Goal: Find specific page/section: Find specific page/section

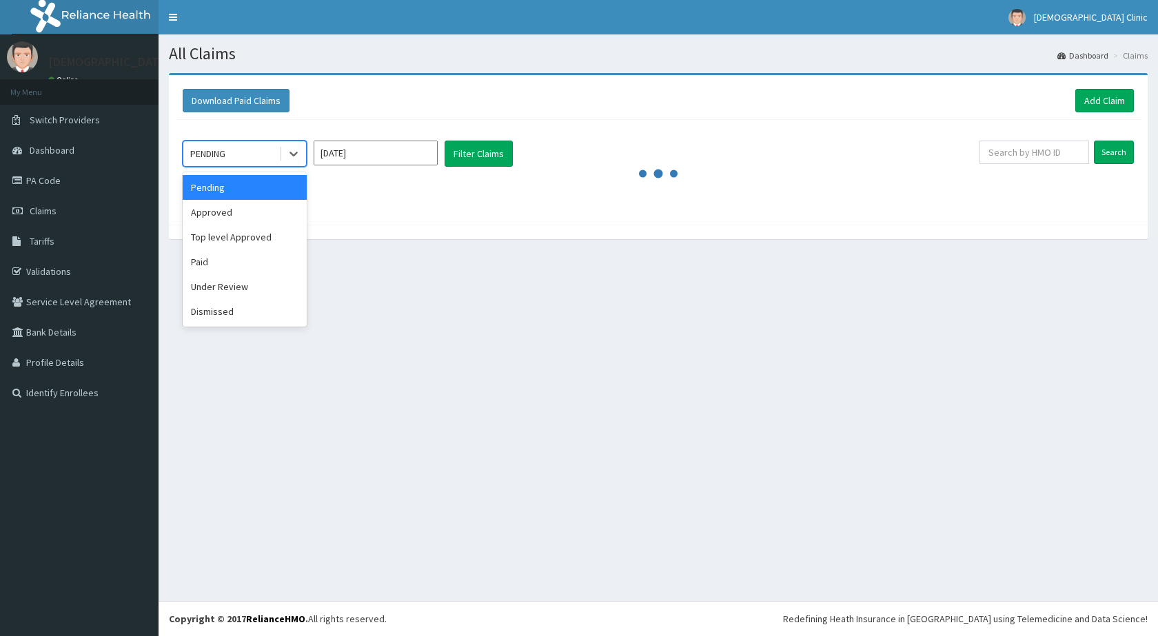
click at [302, 155] on div at bounding box center [293, 153] width 25 height 25
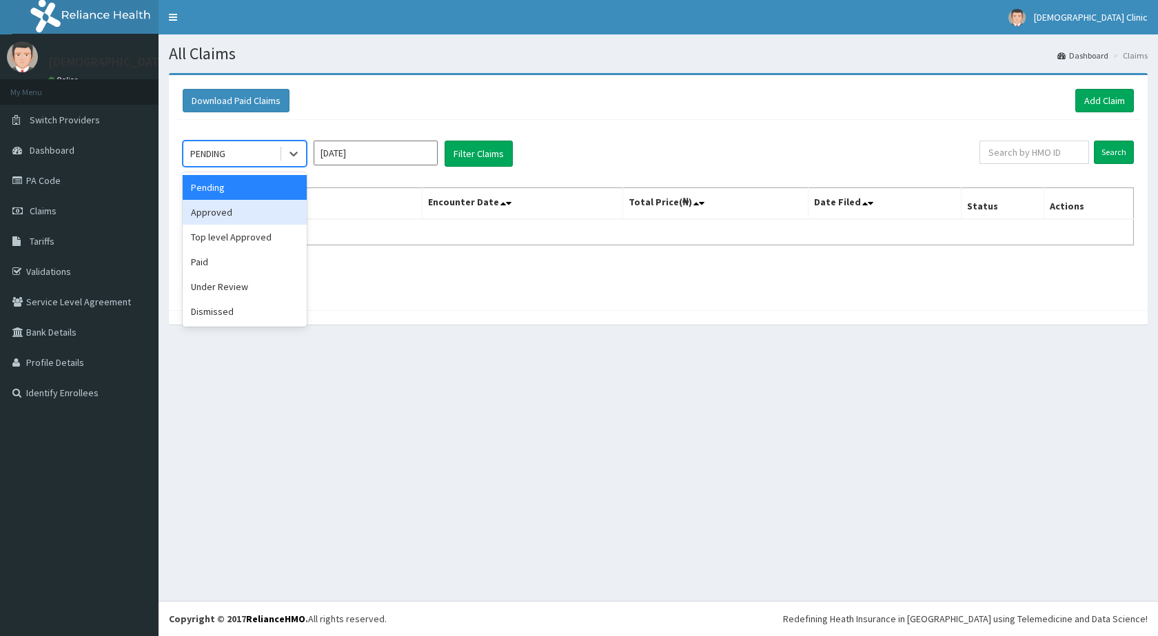
click at [274, 218] on div "Approved" at bounding box center [245, 212] width 124 height 25
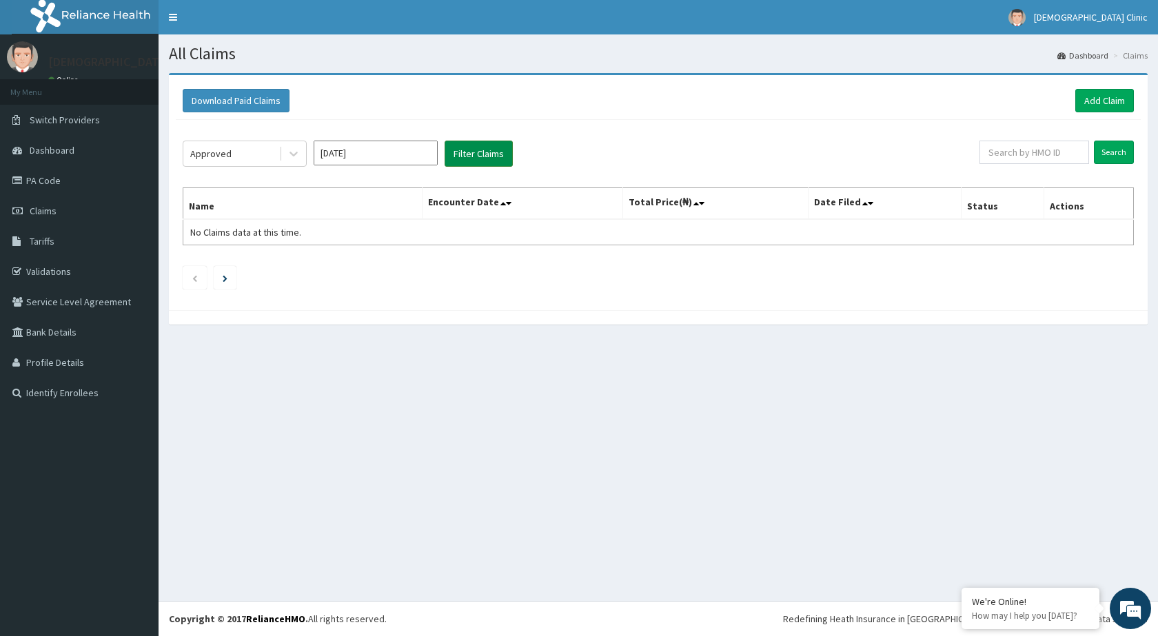
click at [477, 152] on button "Filter Claims" at bounding box center [478, 154] width 68 height 26
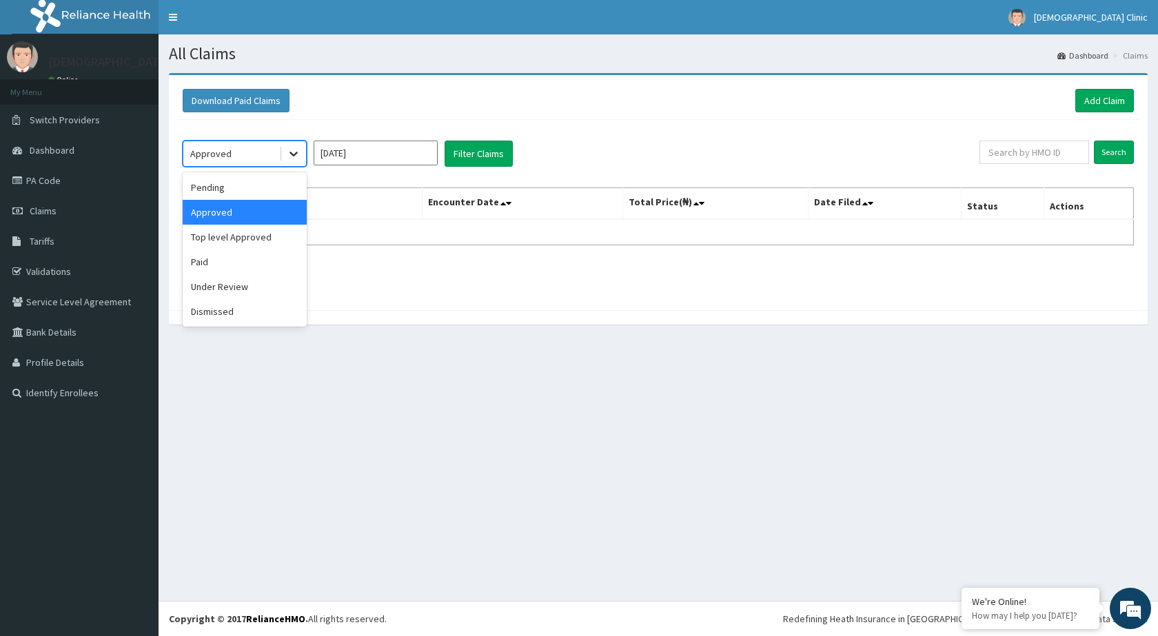
click at [296, 154] on icon at bounding box center [293, 154] width 8 height 5
click at [242, 236] on div "Top level Approved" at bounding box center [245, 237] width 124 height 25
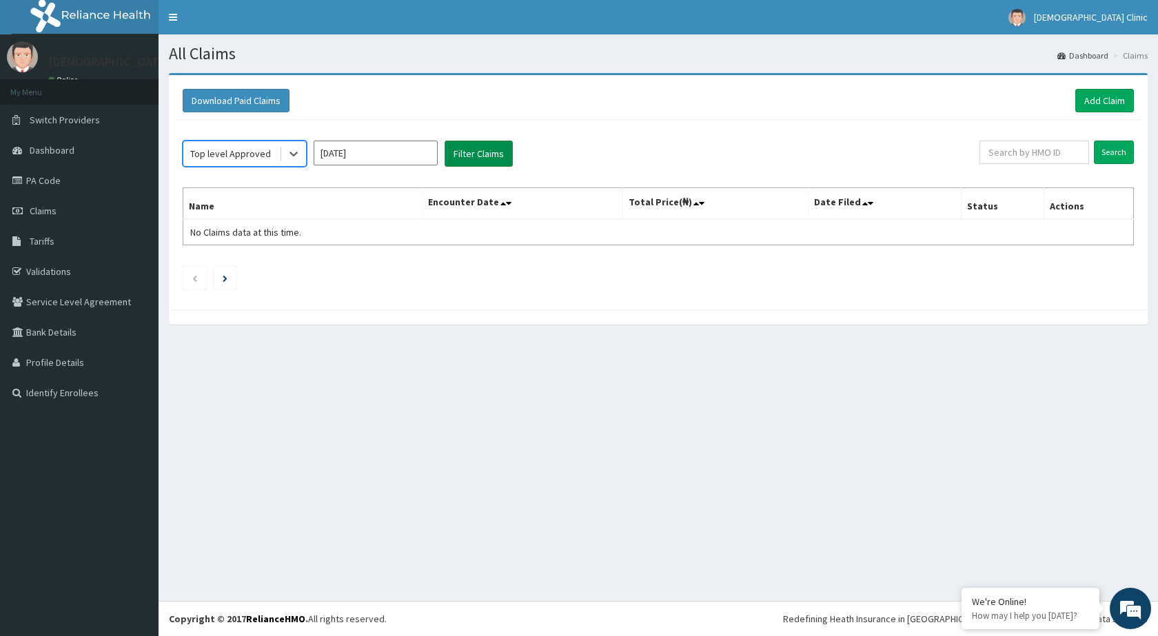
click at [494, 152] on button "Filter Claims" at bounding box center [478, 154] width 68 height 26
click at [490, 154] on button "Filter Claims" at bounding box center [478, 154] width 68 height 26
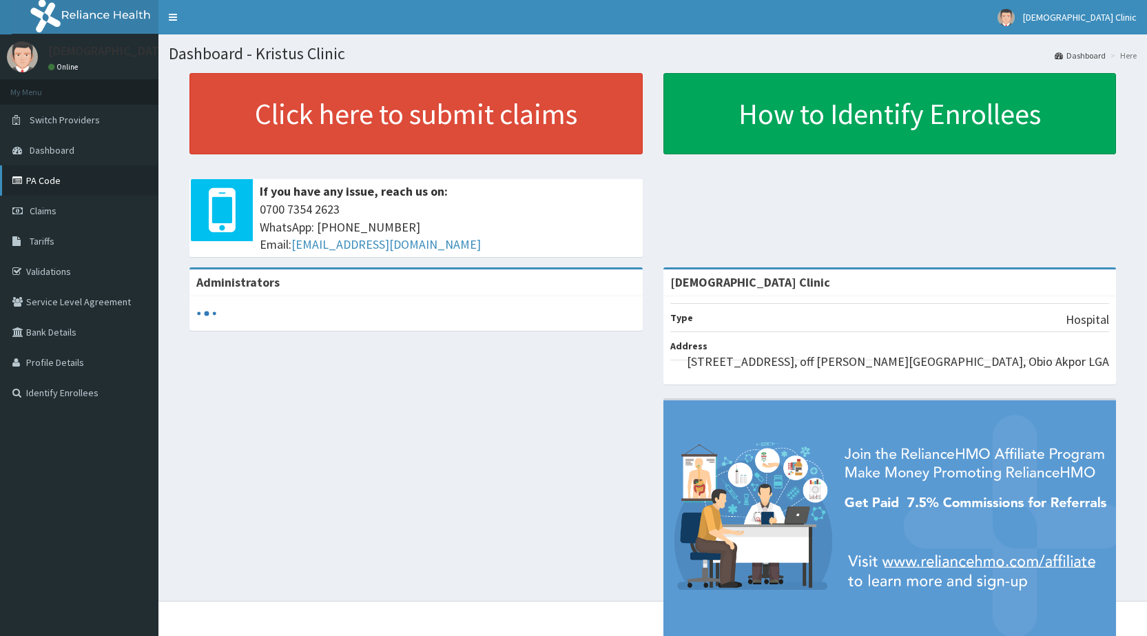
click at [46, 185] on link "PA Code" at bounding box center [79, 180] width 158 height 30
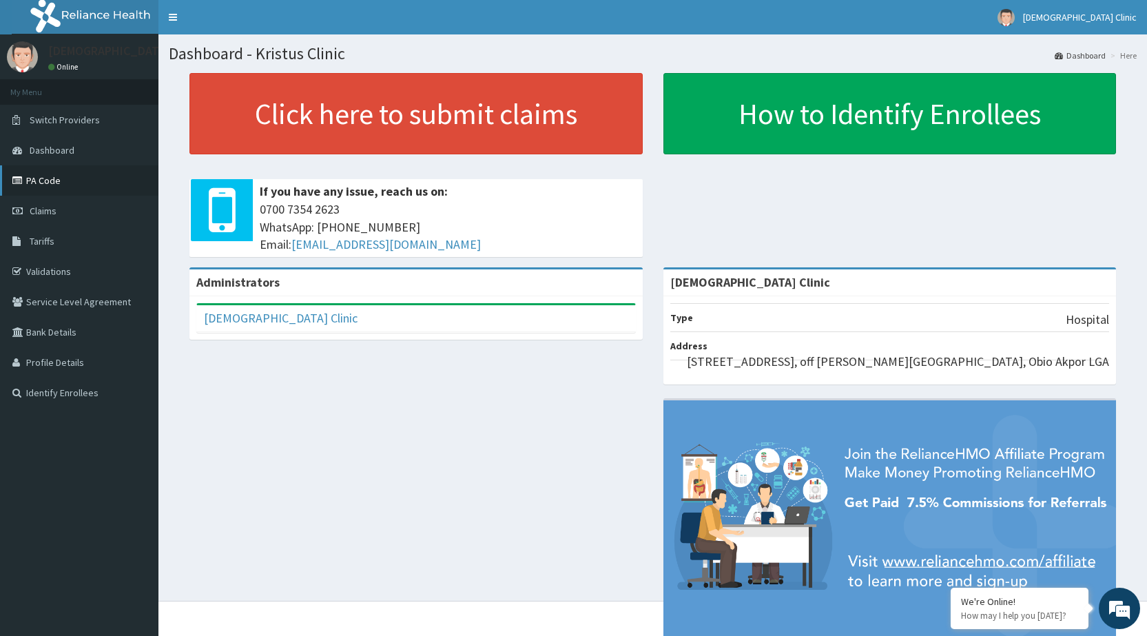
click at [83, 187] on link "PA Code" at bounding box center [79, 180] width 158 height 30
